Goal: Navigation & Orientation: Find specific page/section

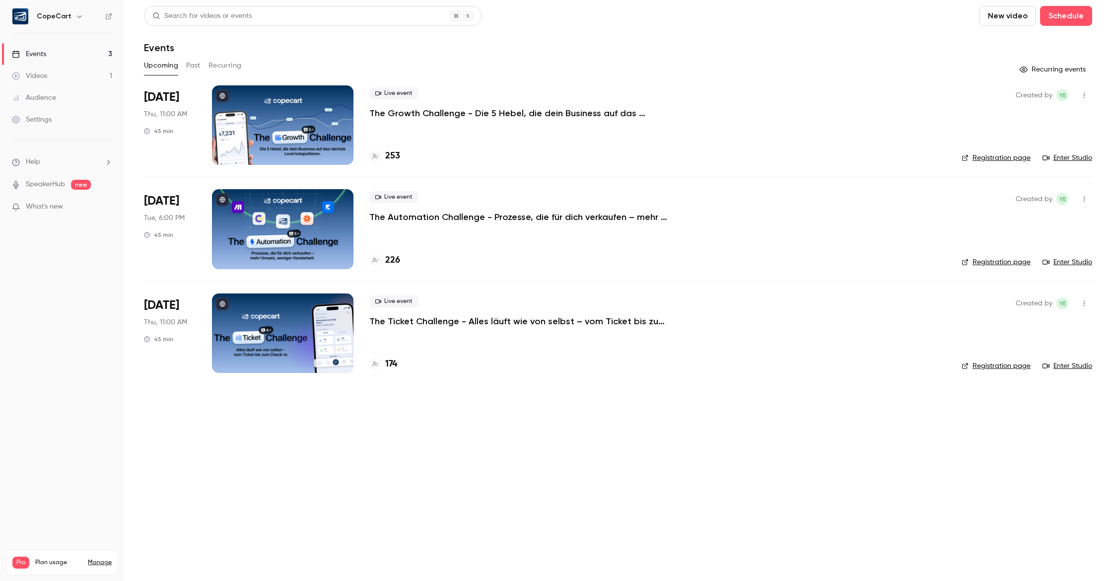
click at [77, 94] on link "Audience" at bounding box center [62, 98] width 124 height 22
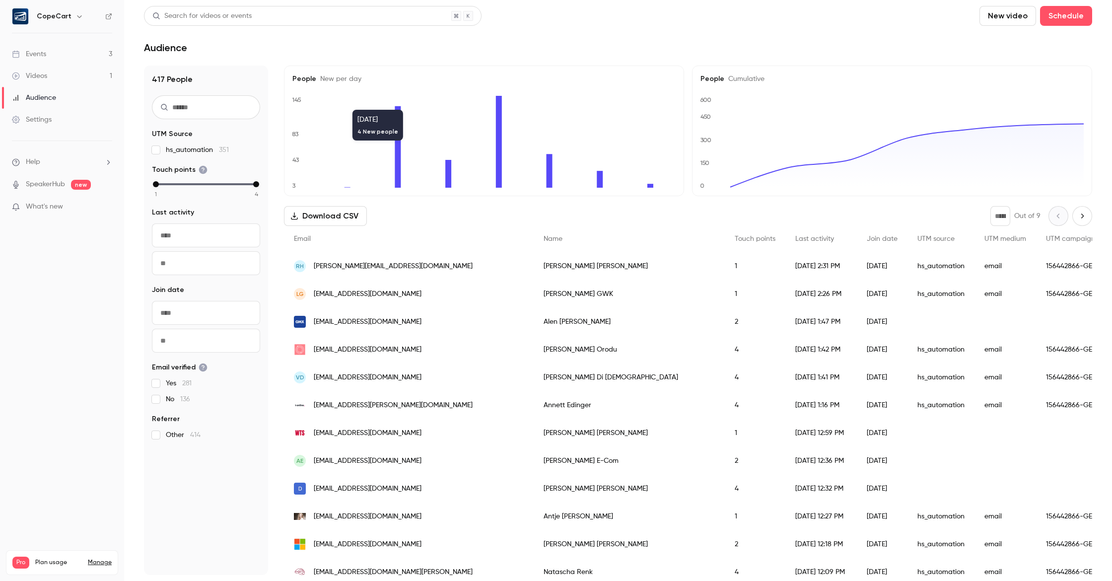
click at [71, 51] on link "Events 3" at bounding box center [62, 54] width 124 height 22
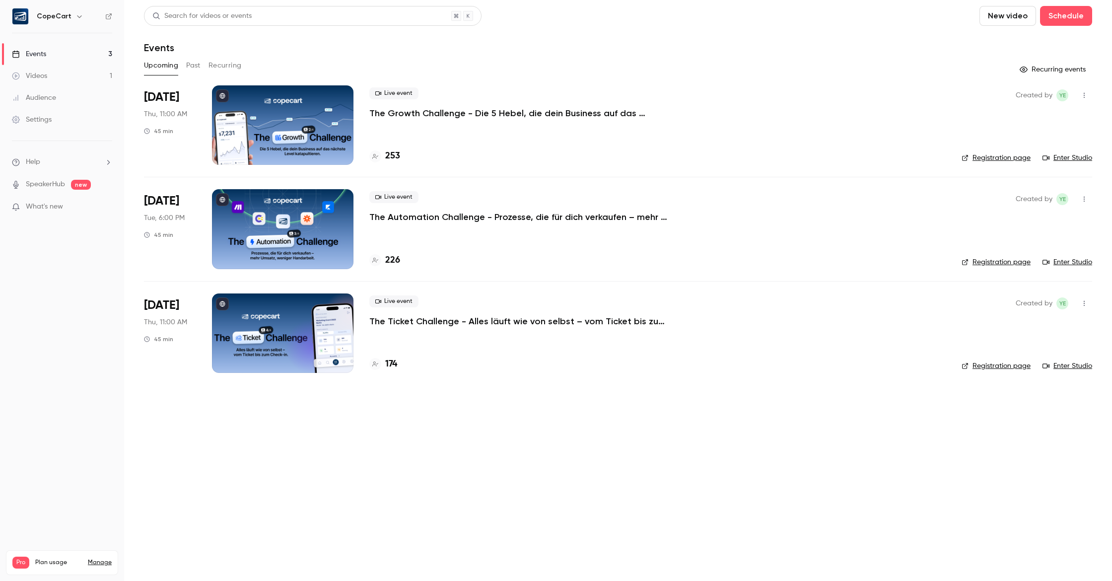
click at [48, 119] on div "Settings" at bounding box center [32, 120] width 40 height 10
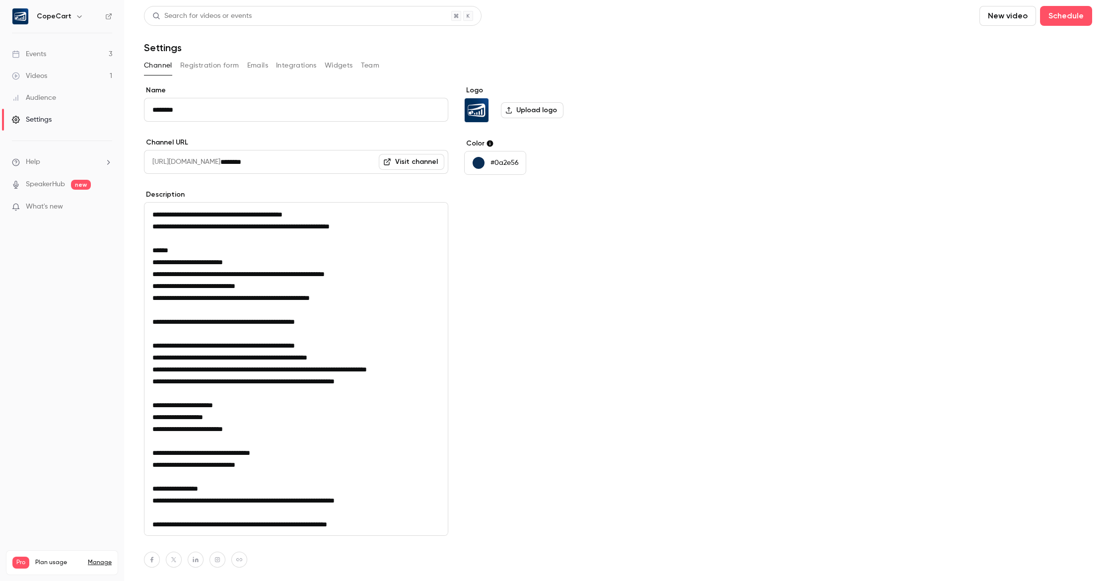
click at [365, 62] on button "Team" at bounding box center [370, 66] width 19 height 16
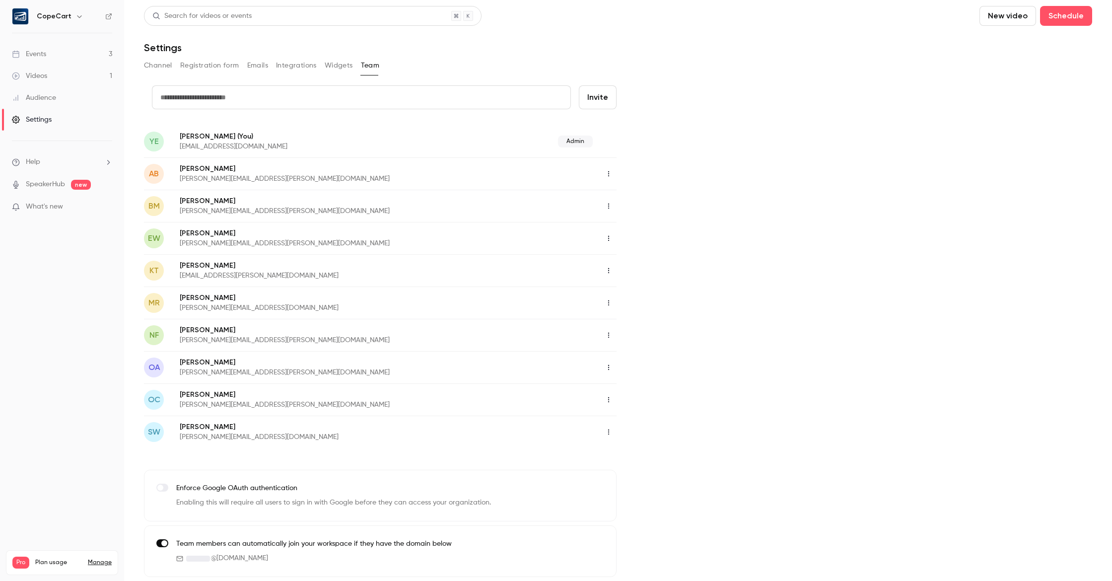
click at [52, 52] on link "Events 3" at bounding box center [62, 54] width 124 height 22
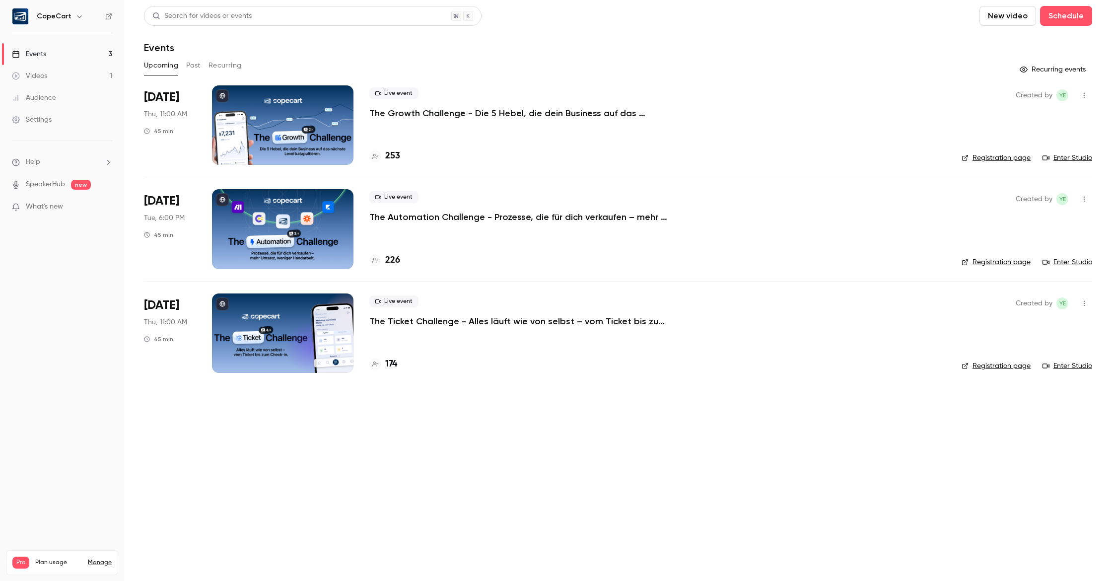
click at [55, 92] on link "Audience" at bounding box center [62, 98] width 124 height 22
